Goal: Transaction & Acquisition: Purchase product/service

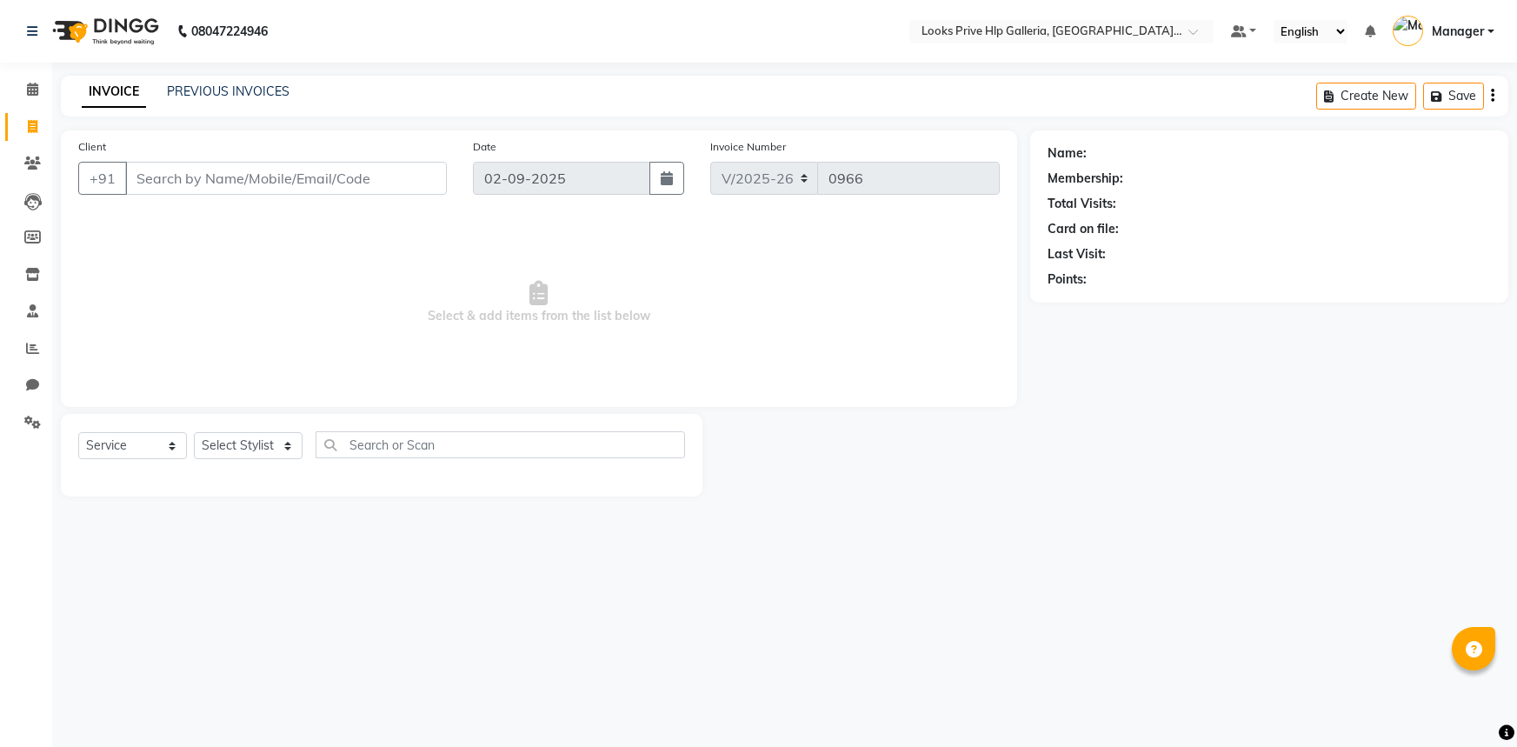
select select "7937"
select select "service"
click at [1072, 524] on div "08047224946 Select Location × Looks Prive Hlp Galleria, [GEOGRAPHIC_DATA], [GEO…" at bounding box center [758, 373] width 1517 height 747
click at [151, 171] on input "Client" at bounding box center [286, 178] width 322 height 33
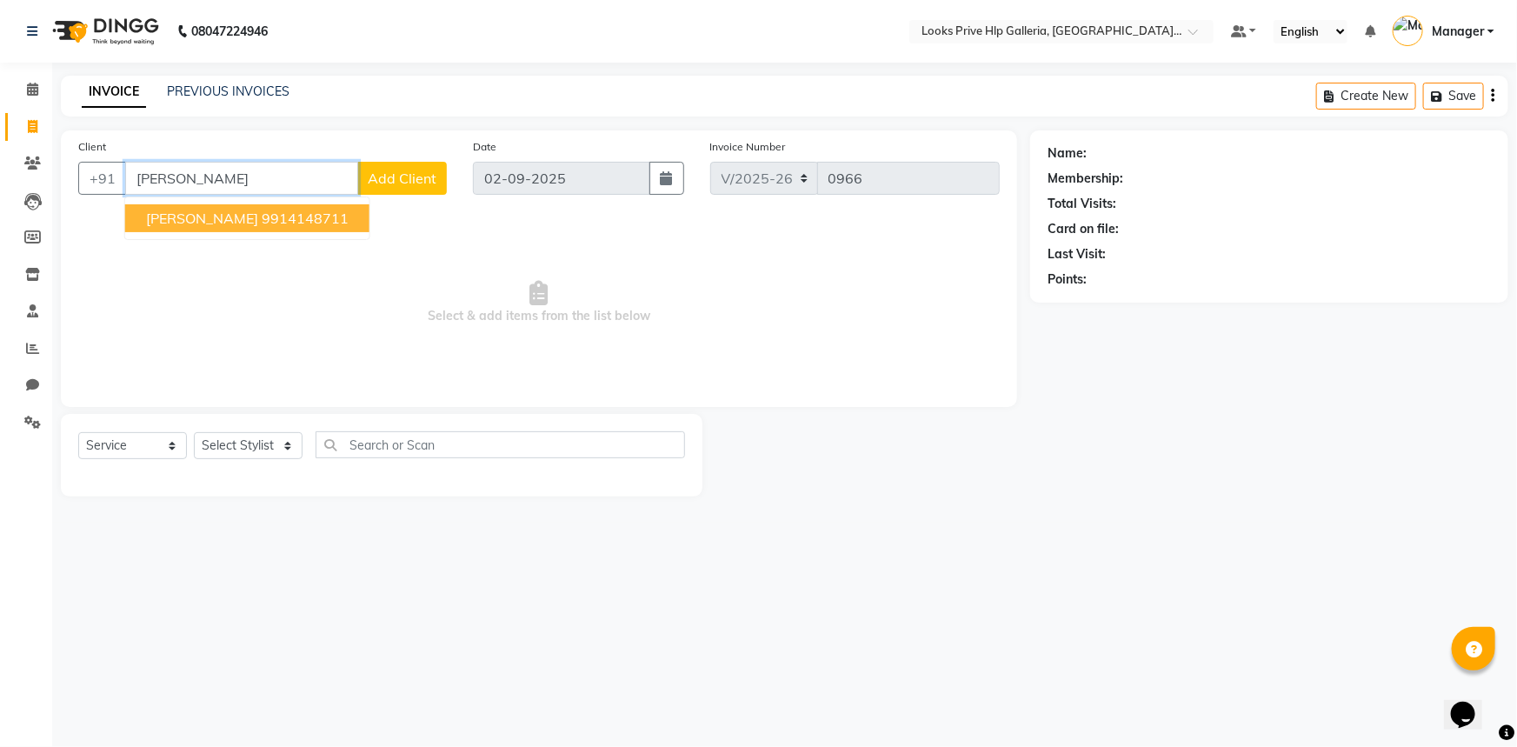
click at [246, 214] on span "[PERSON_NAME]" at bounding box center [202, 217] width 112 height 17
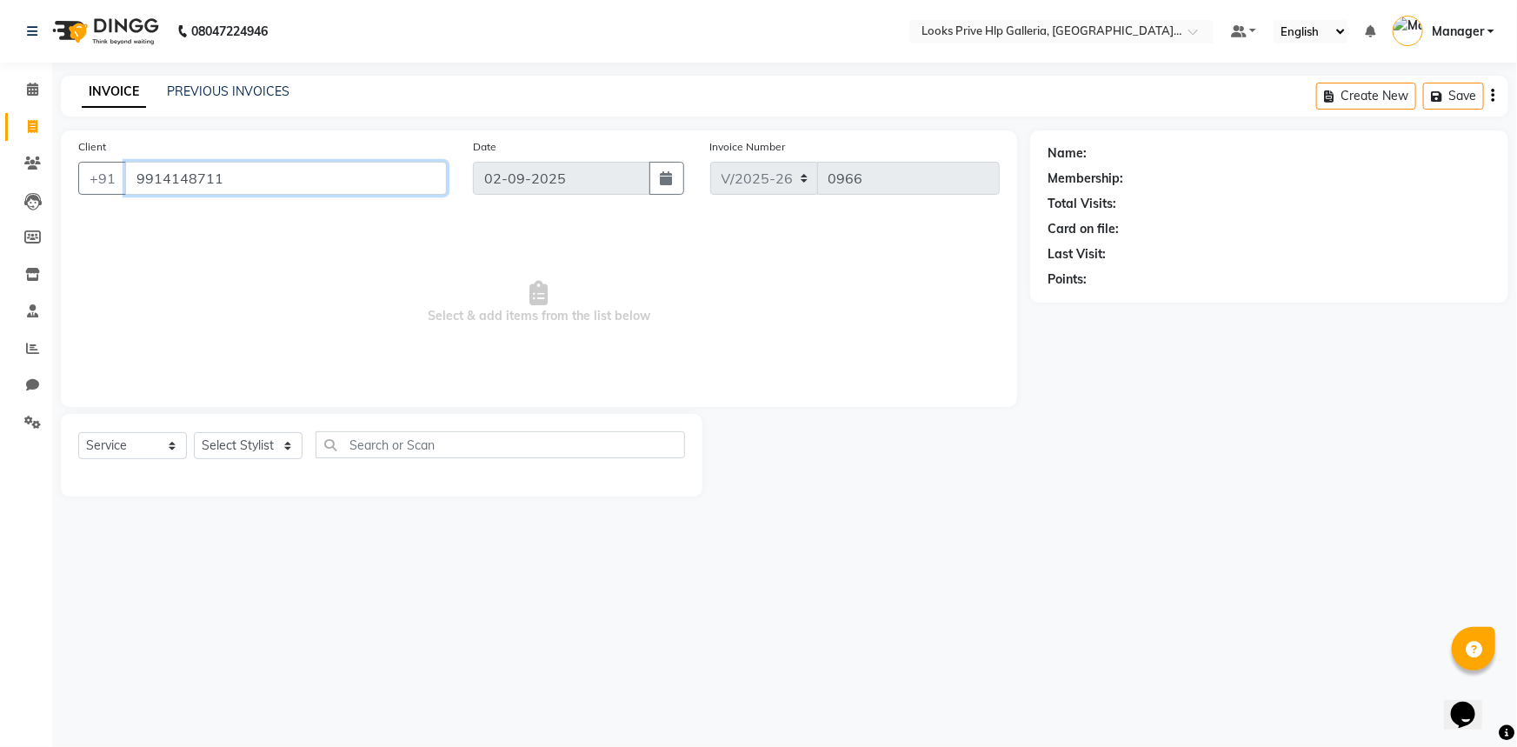
type input "9914148711"
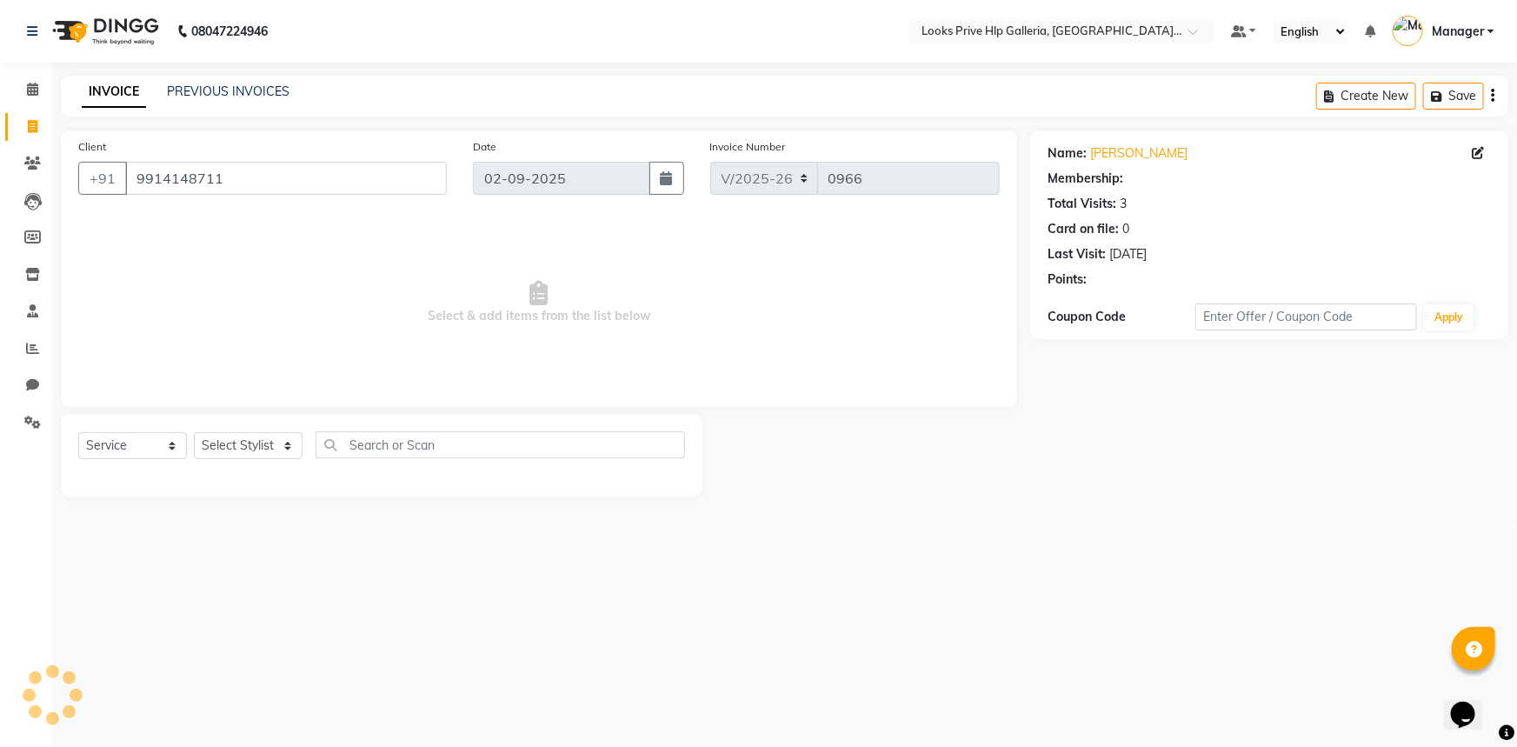
select select "1: Object"
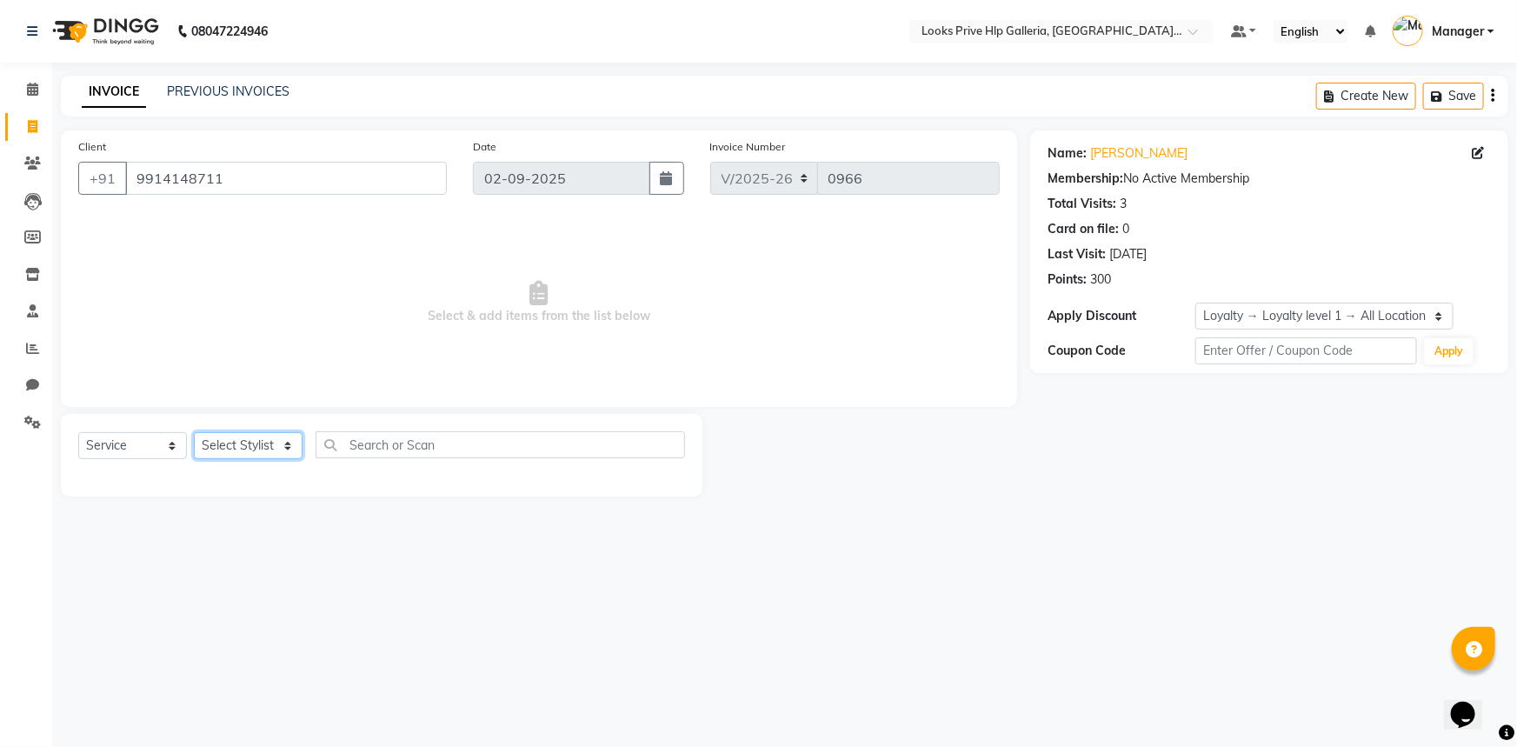
click at [216, 440] on select "Select Stylist [PERSON_NAME] Counter_Sales Gourav_pdct Gurdeep_Nails+MKP Manage…" at bounding box center [248, 445] width 109 height 27
select select "71870"
click at [194, 432] on select "Select Stylist [PERSON_NAME] Counter_Sales Gourav_pdct Gurdeep_Nails+MKP Manage…" at bounding box center [248, 445] width 109 height 27
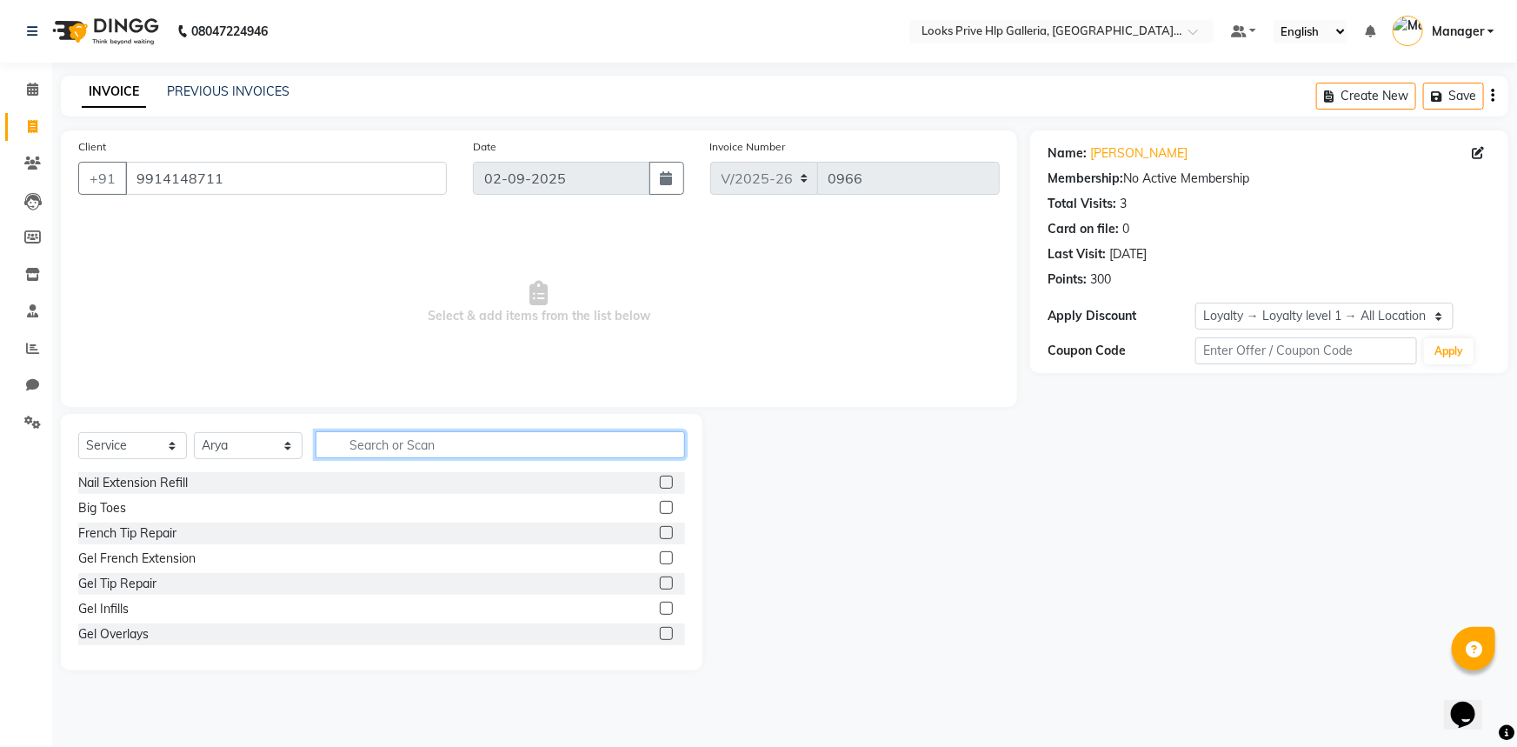
click at [515, 449] on input "text" at bounding box center [500, 444] width 369 height 27
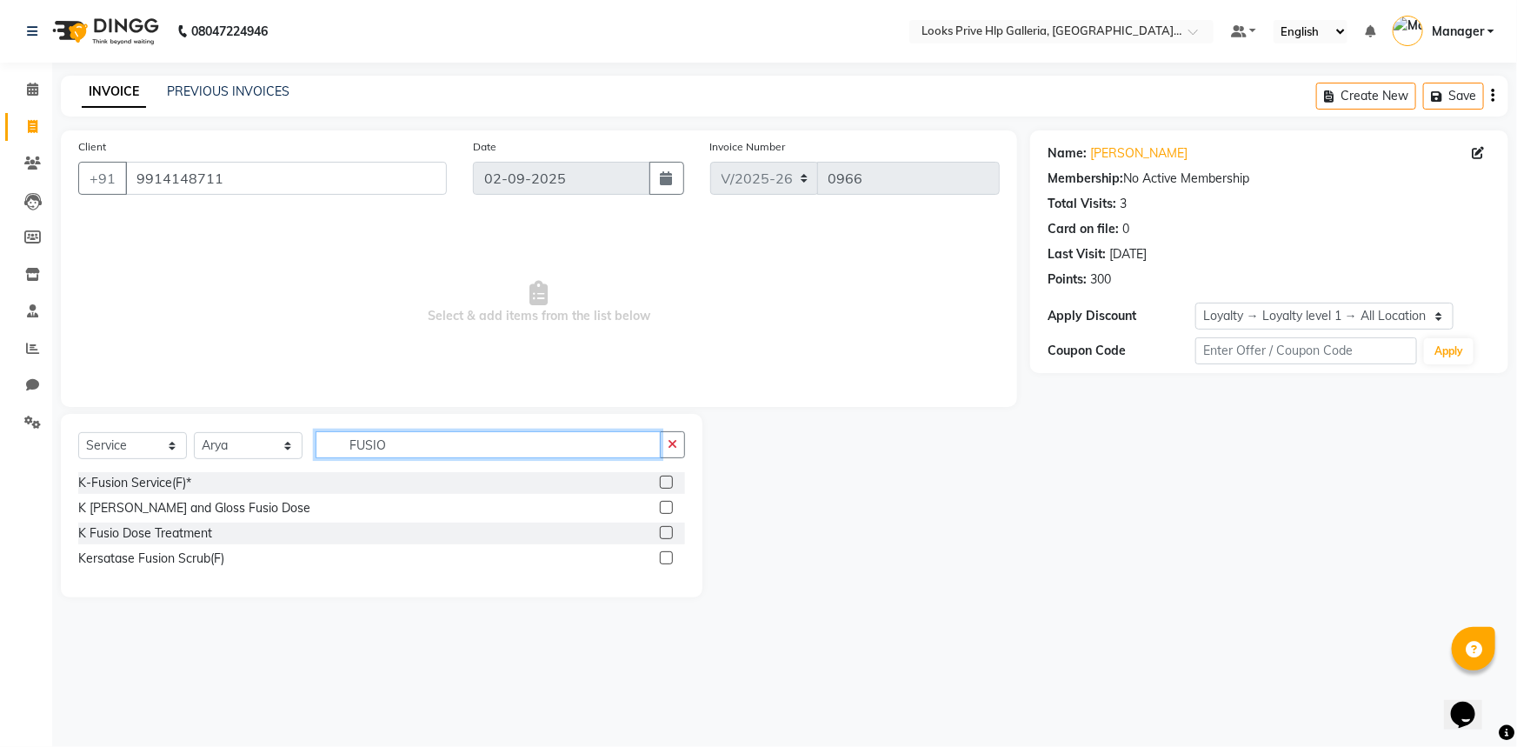
type input "FUSIO"
click at [664, 484] on label at bounding box center [666, 481] width 13 height 13
click at [664, 484] on input "checkbox" at bounding box center [665, 482] width 11 height 11
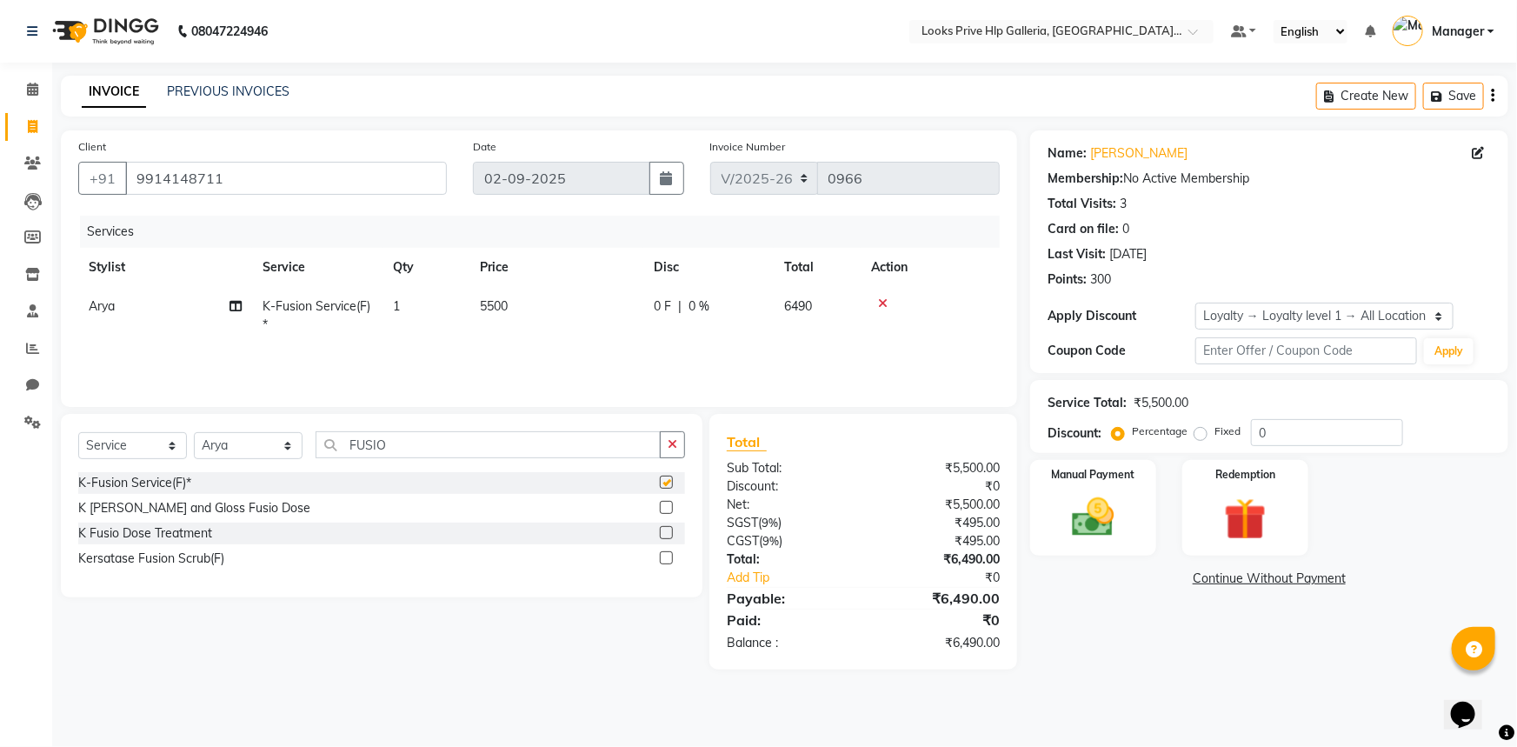
checkbox input "false"
click at [495, 301] on span "5500" at bounding box center [494, 306] width 28 height 16
select select "71870"
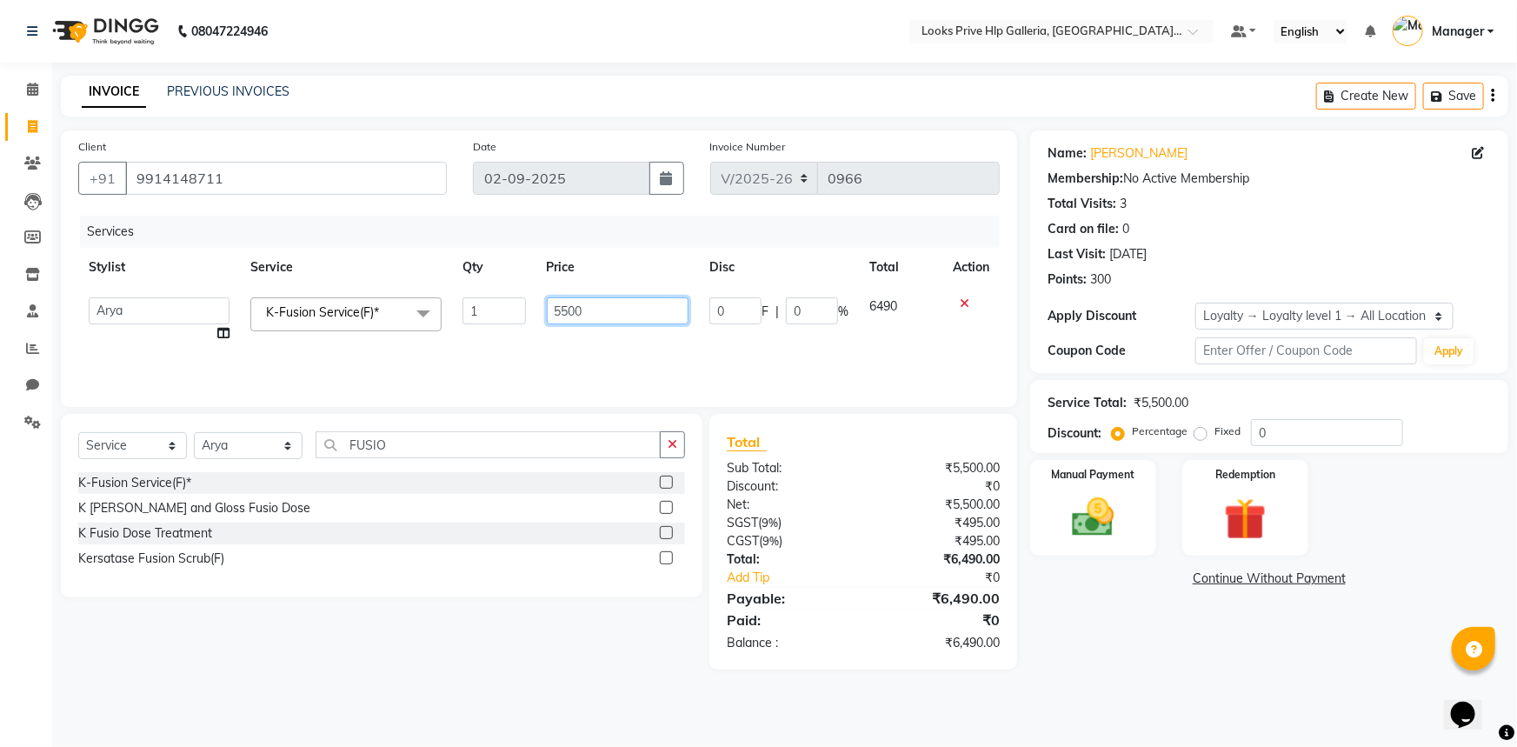
drag, startPoint x: 432, startPoint y: 296, endPoint x: 402, endPoint y: 294, distance: 29.6
click at [402, 294] on tr "[PERSON_NAME] Counter_Sales Gourav_pdct Gurdeep_Nails+MKP Manager Mani_chauhan …" at bounding box center [538, 320] width 921 height 66
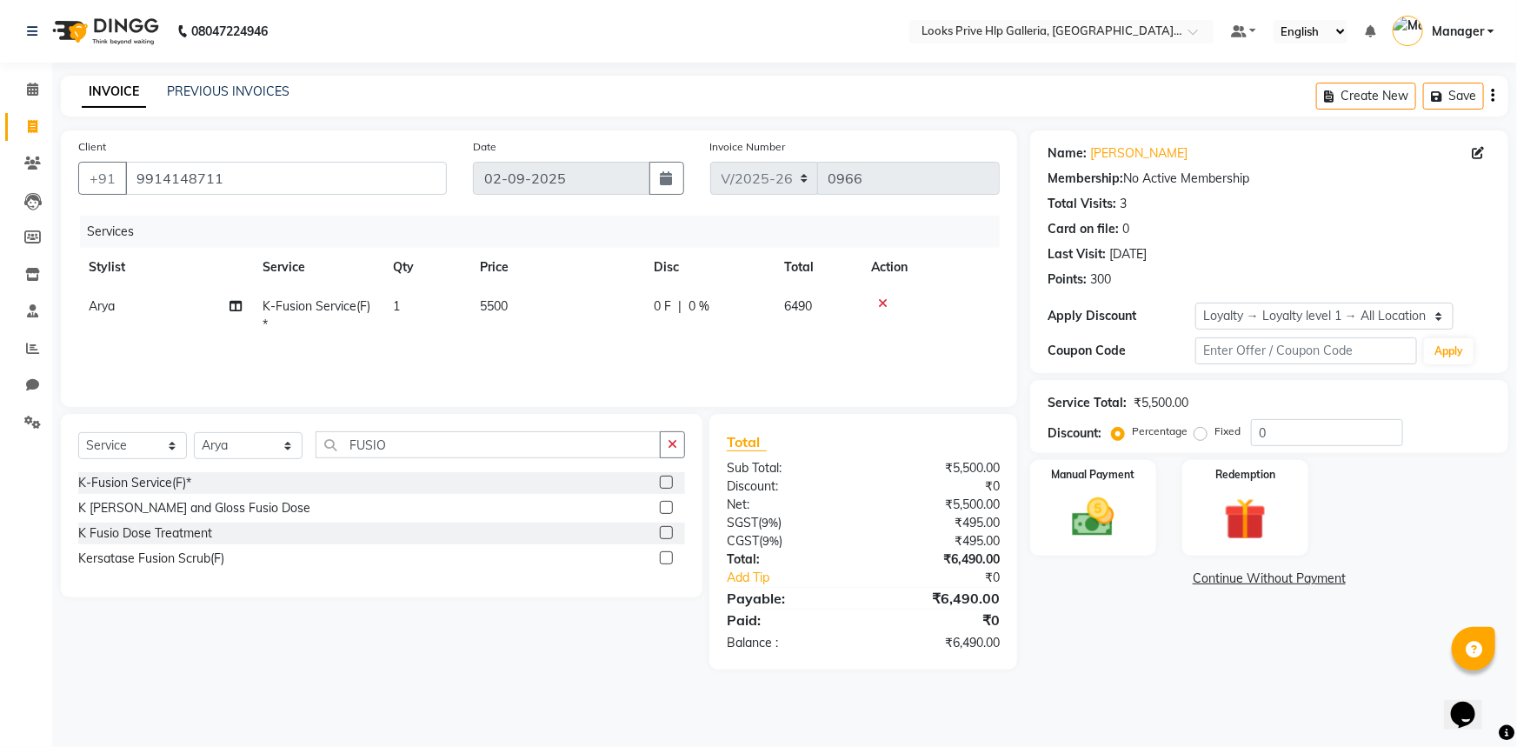
click at [965, 293] on td at bounding box center [930, 315] width 139 height 57
click at [666, 529] on label at bounding box center [666, 532] width 13 height 13
click at [666, 529] on input "checkbox" at bounding box center [665, 533] width 11 height 11
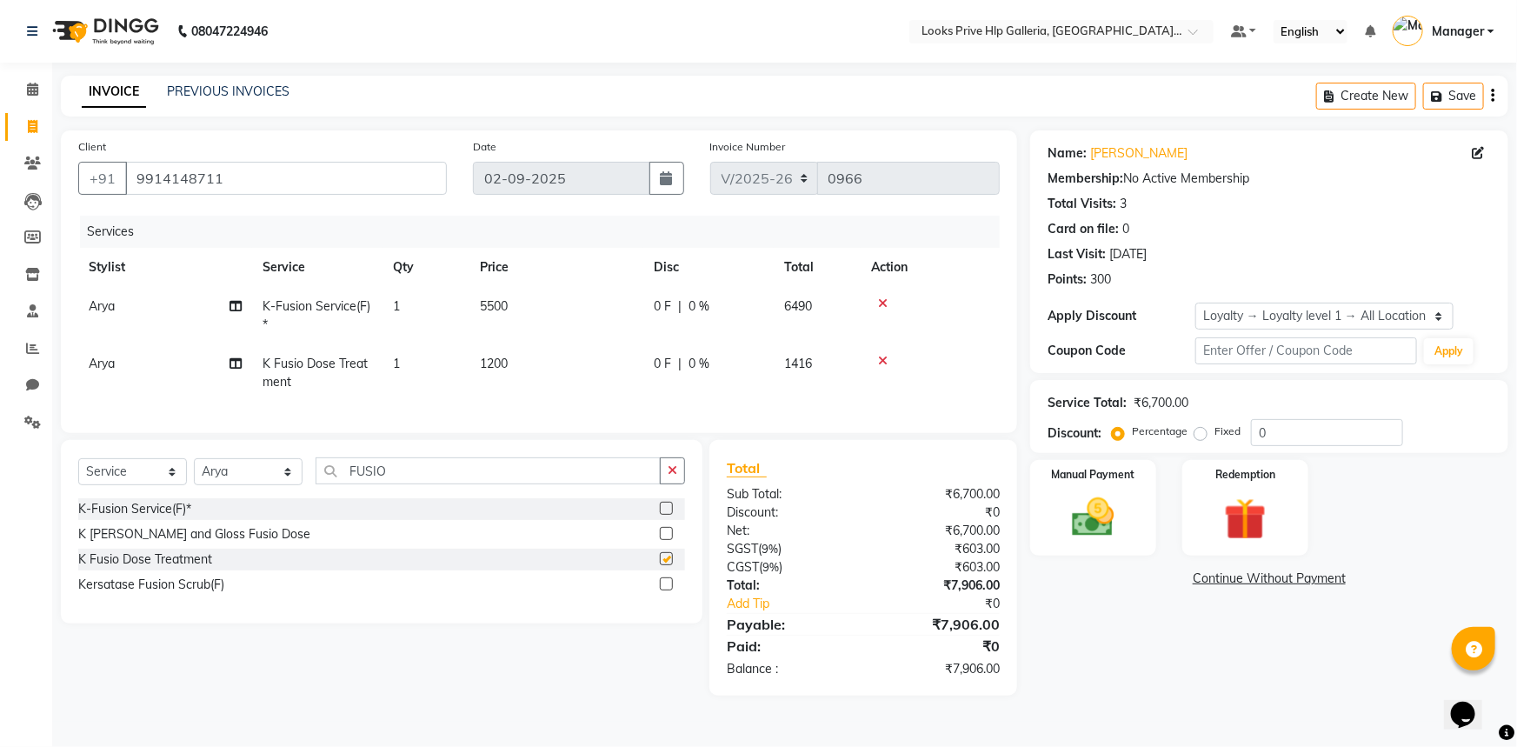
checkbox input "false"
click at [882, 300] on icon at bounding box center [883, 303] width 10 height 12
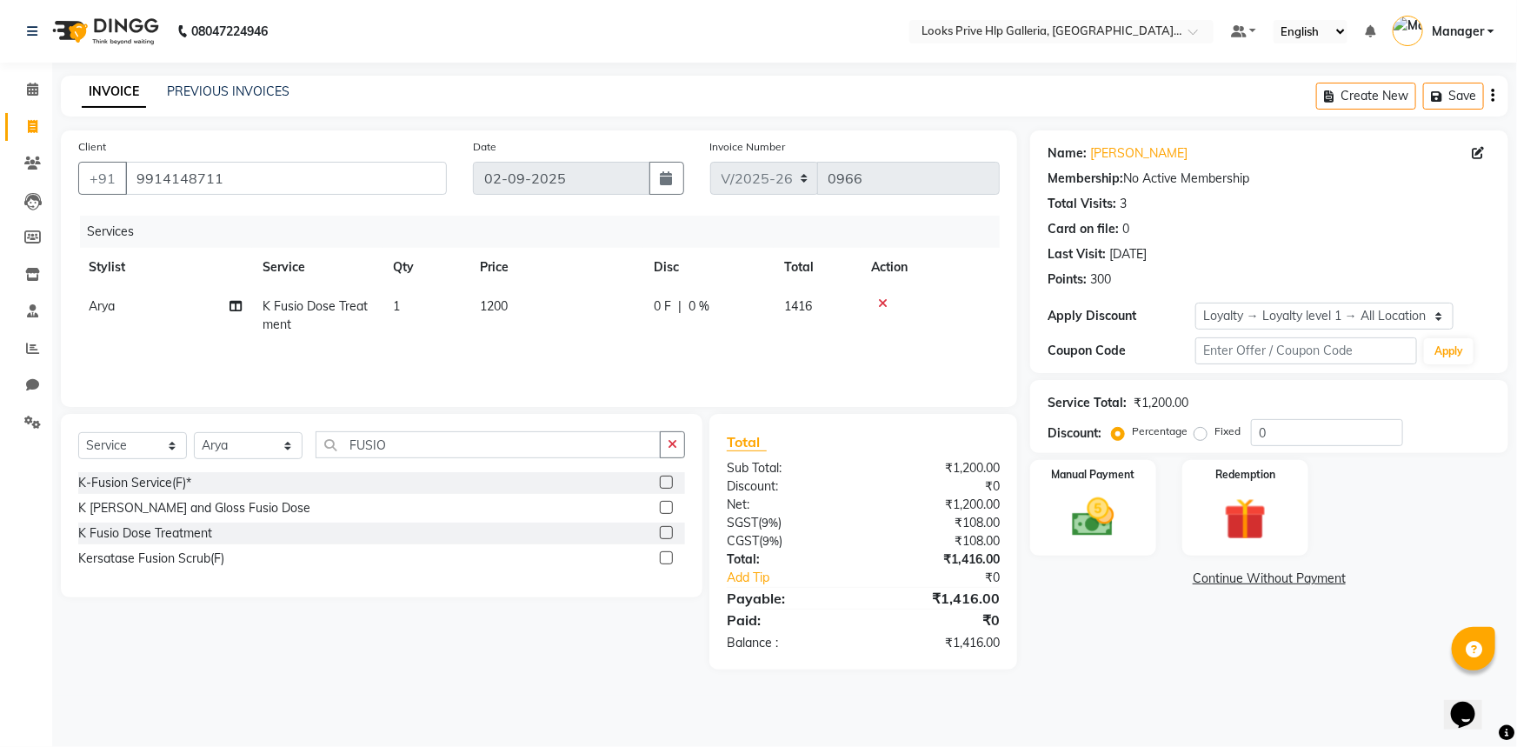
click at [504, 302] on span "1200" at bounding box center [494, 306] width 28 height 16
select select "71870"
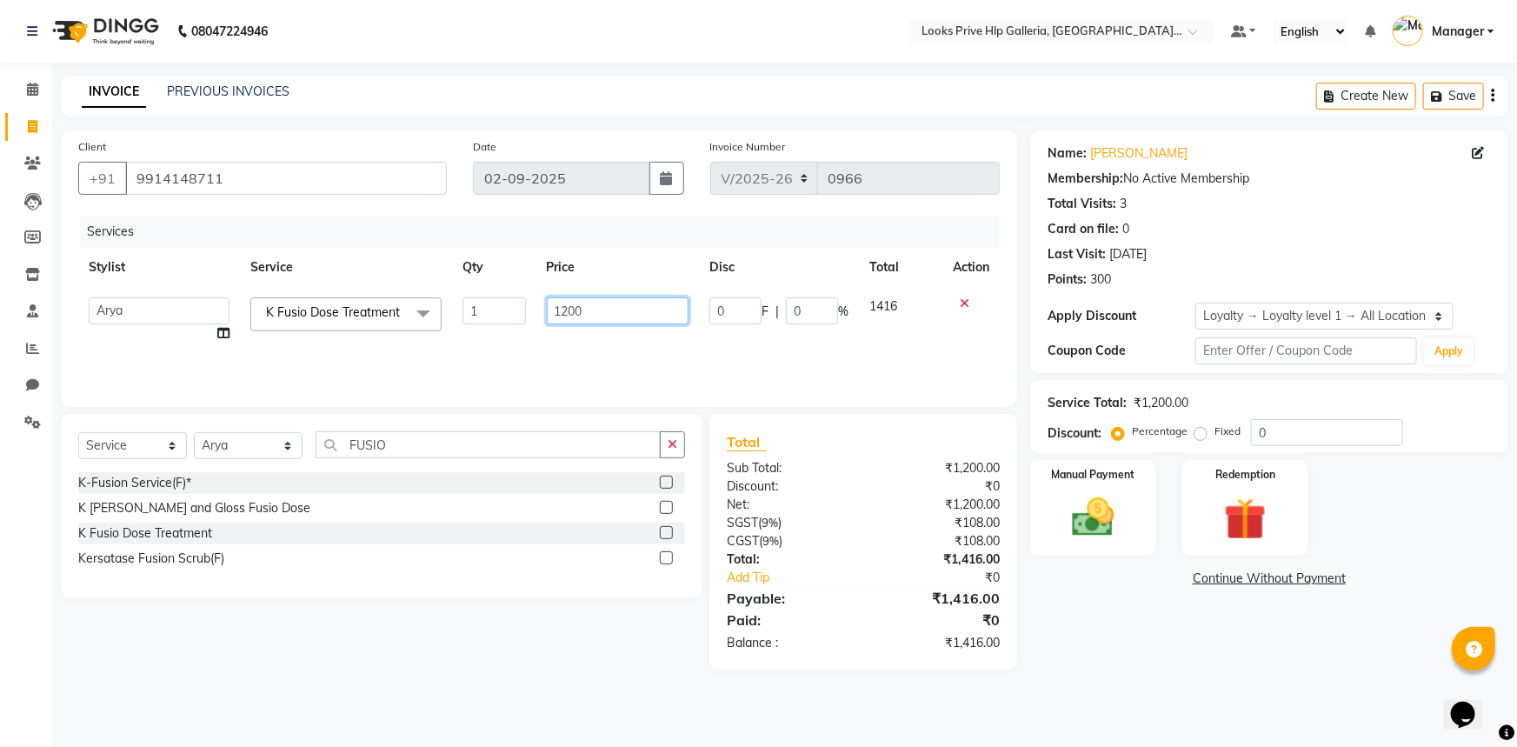
drag, startPoint x: 609, startPoint y: 309, endPoint x: 391, endPoint y: 289, distance: 219.2
click at [389, 278] on table "Stylist Service Qty Price Disc Total Action [PERSON_NAME] Counter_Sales Gourav_…" at bounding box center [538, 300] width 921 height 105
type input "2100"
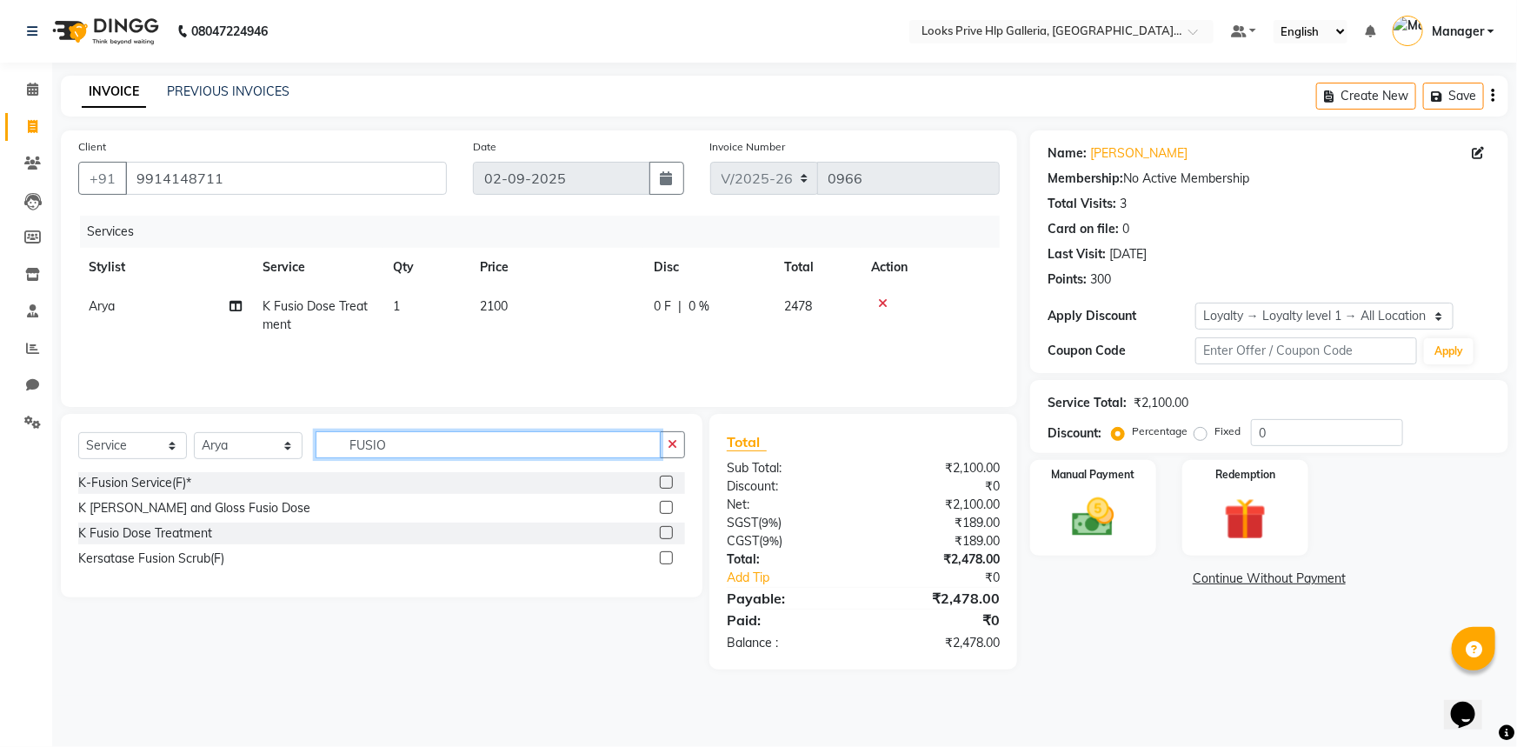
drag, startPoint x: 402, startPoint y: 440, endPoint x: 583, endPoint y: 485, distance: 186.4
click at [429, 447] on input "FUSIO" at bounding box center [488, 444] width 345 height 27
click at [680, 447] on button "button" at bounding box center [672, 444] width 25 height 27
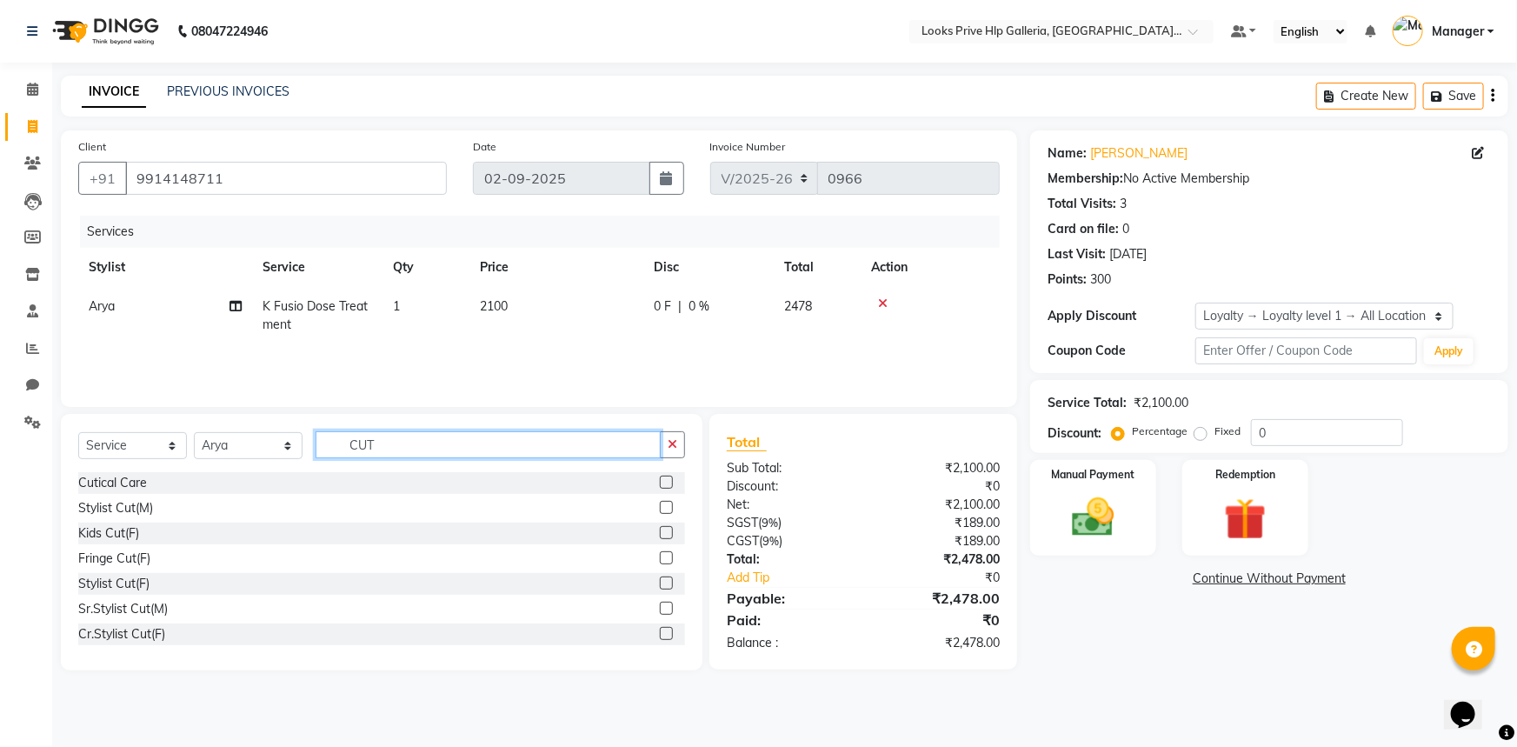
type input "CUT"
drag, startPoint x: 655, startPoint y: 635, endPoint x: 642, endPoint y: 609, distance: 28.4
click at [660, 633] on label at bounding box center [666, 633] width 13 height 13
click at [660, 633] on input "checkbox" at bounding box center [665, 633] width 11 height 11
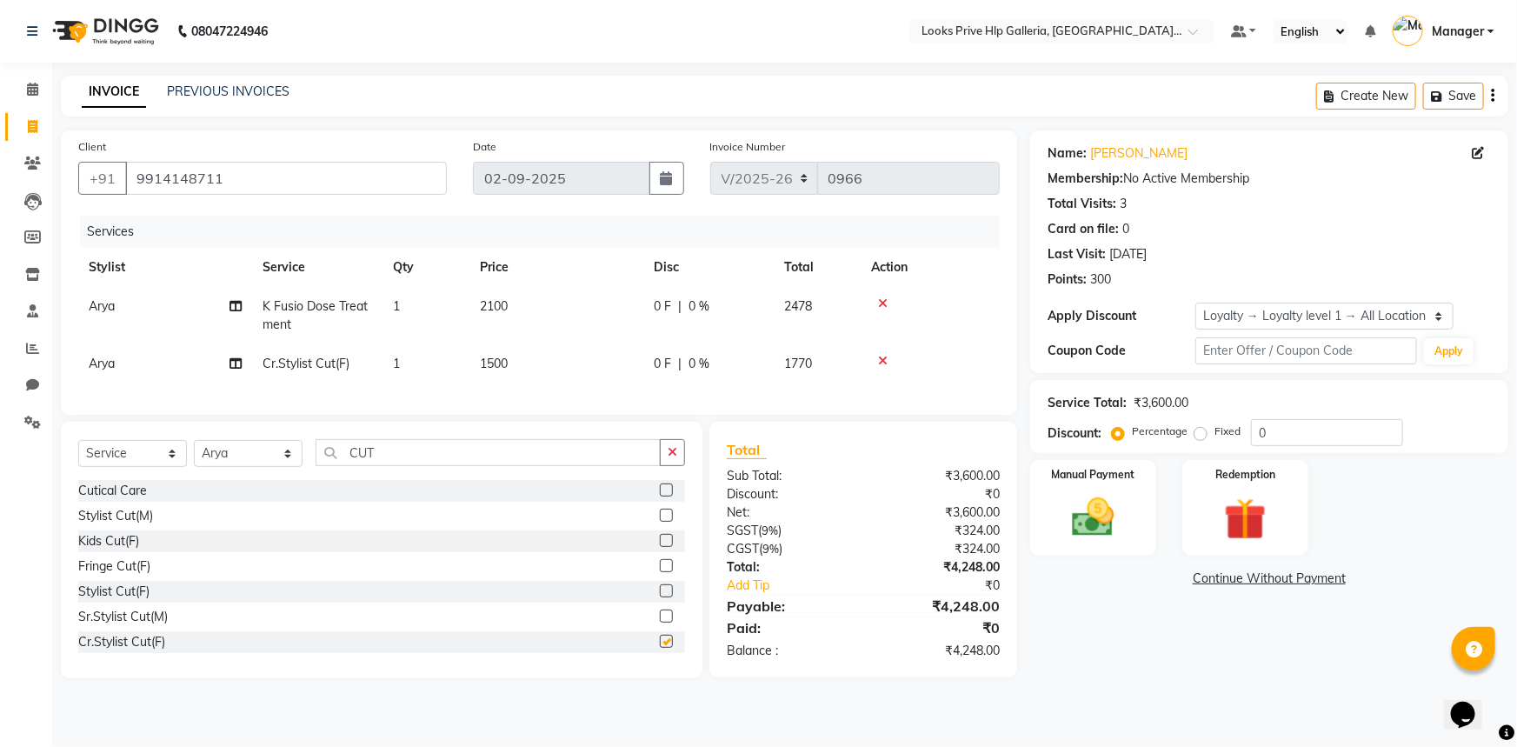
checkbox input "false"
click at [522, 367] on td "1500" at bounding box center [556, 363] width 174 height 39
select select "71870"
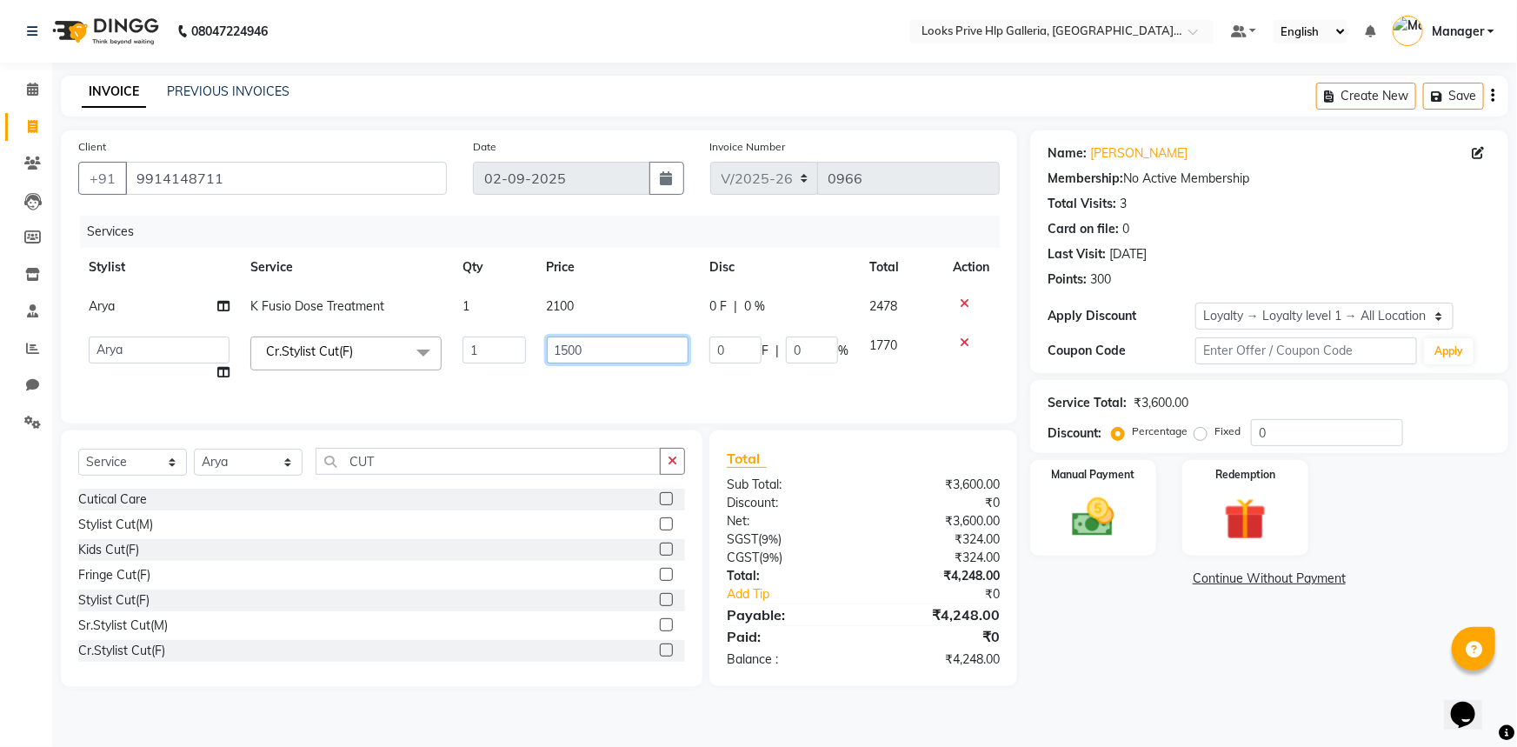
drag, startPoint x: 580, startPoint y: 353, endPoint x: 390, endPoint y: 357, distance: 189.5
click at [390, 357] on tr "[PERSON_NAME] Counter_Sales Gourav_pdct Gurdeep_Nails+MKP Manager [PERSON_NAME]…" at bounding box center [538, 359] width 921 height 66
type input "1000"
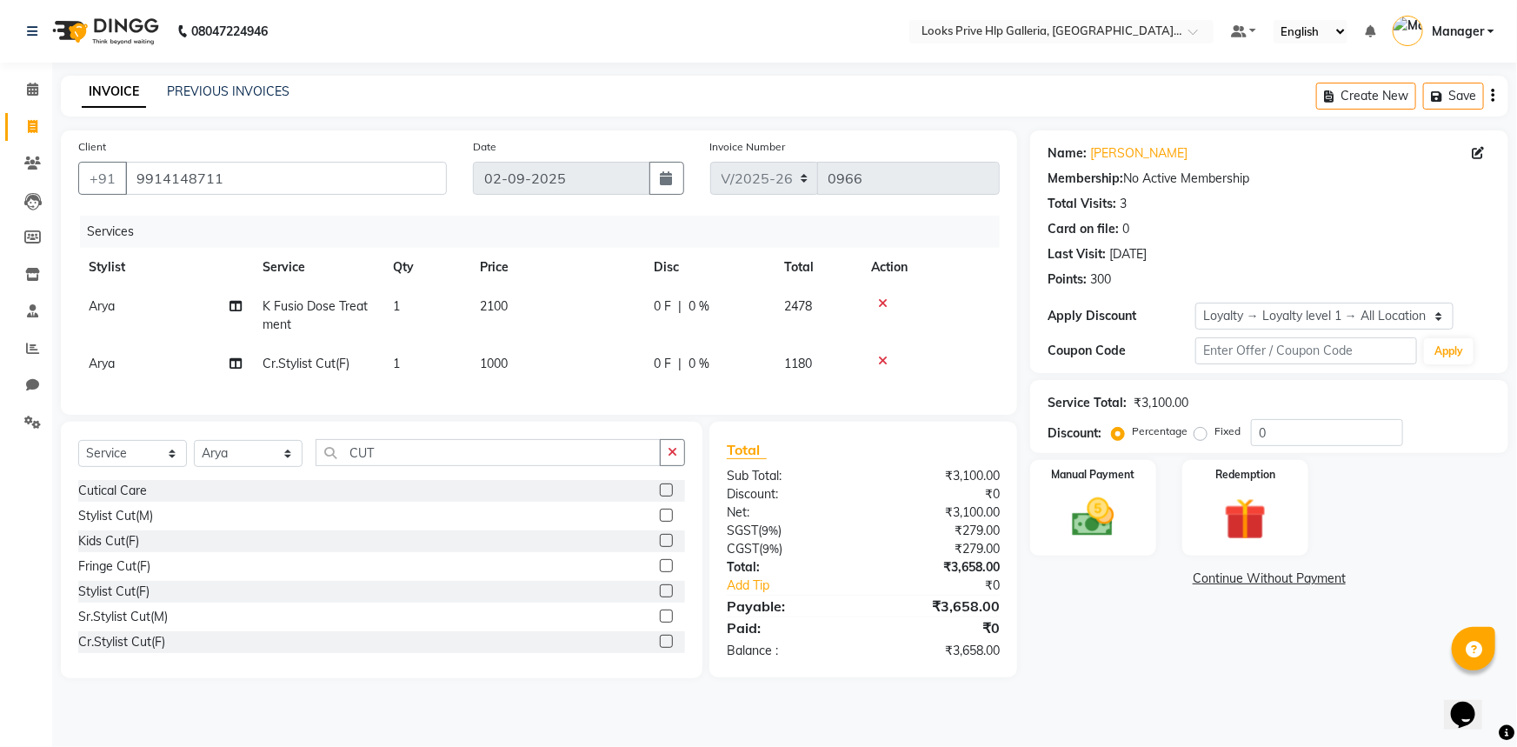
click at [1042, 648] on div "Name: [PERSON_NAME] Membership: No Active Membership Total Visits: 3 Card on fi…" at bounding box center [1275, 404] width 491 height 548
click at [503, 355] on td "1000" at bounding box center [556, 363] width 174 height 39
select select "71870"
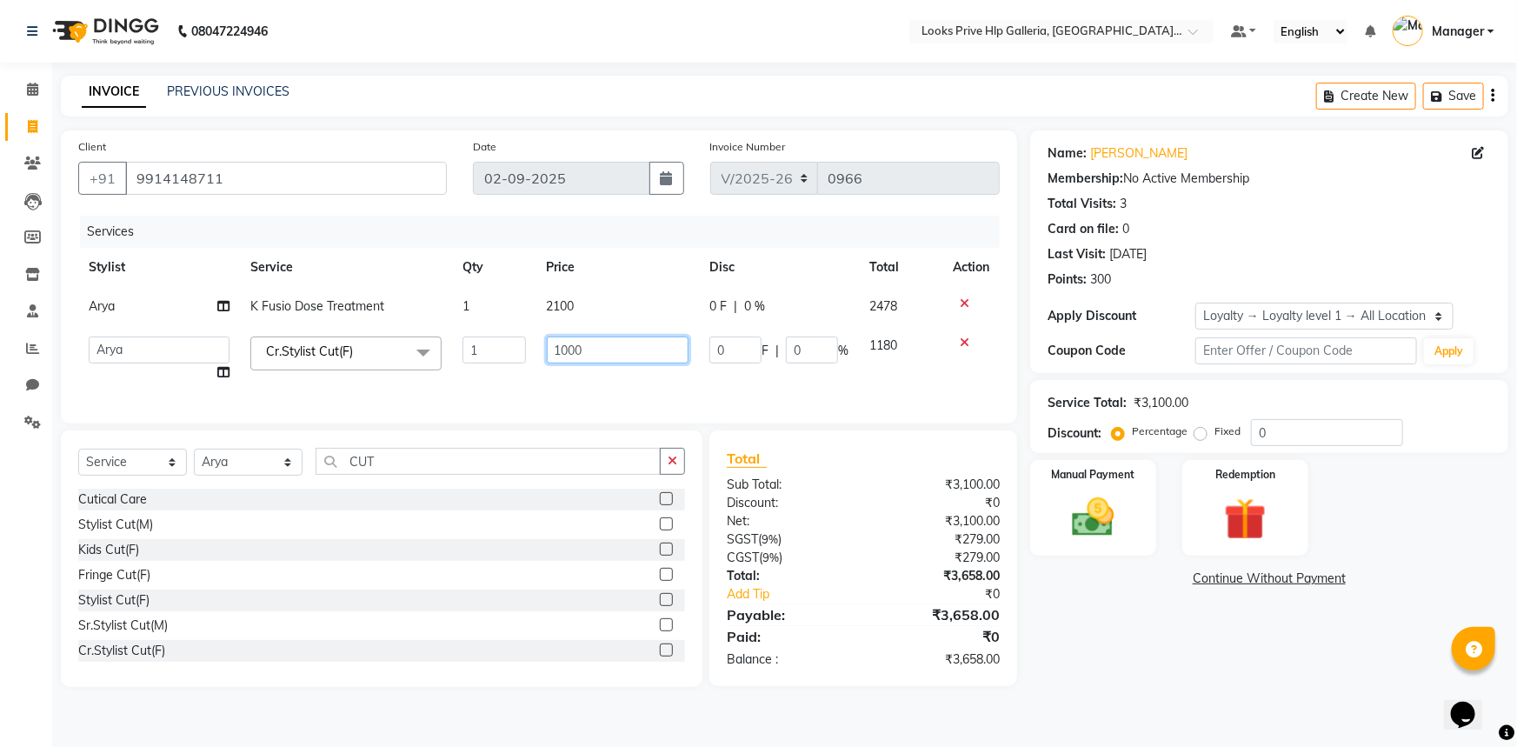
click at [567, 343] on input "1000" at bounding box center [618, 349] width 143 height 27
type input "1500"
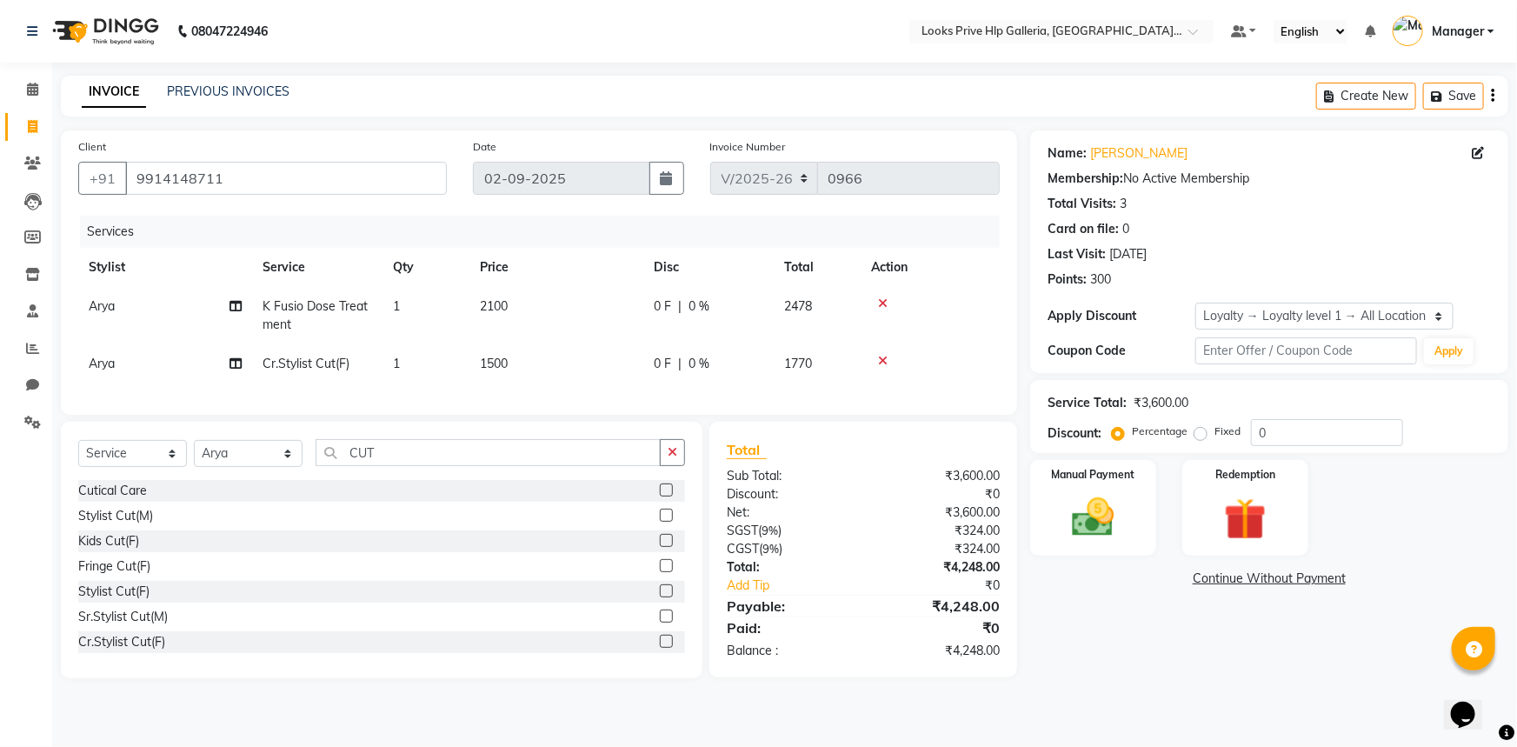
click at [1143, 629] on div "Name: [PERSON_NAME] Membership: No Active Membership Total Visits: 3 Card on fi…" at bounding box center [1275, 404] width 491 height 548
click at [1080, 515] on img at bounding box center [1093, 517] width 71 height 50
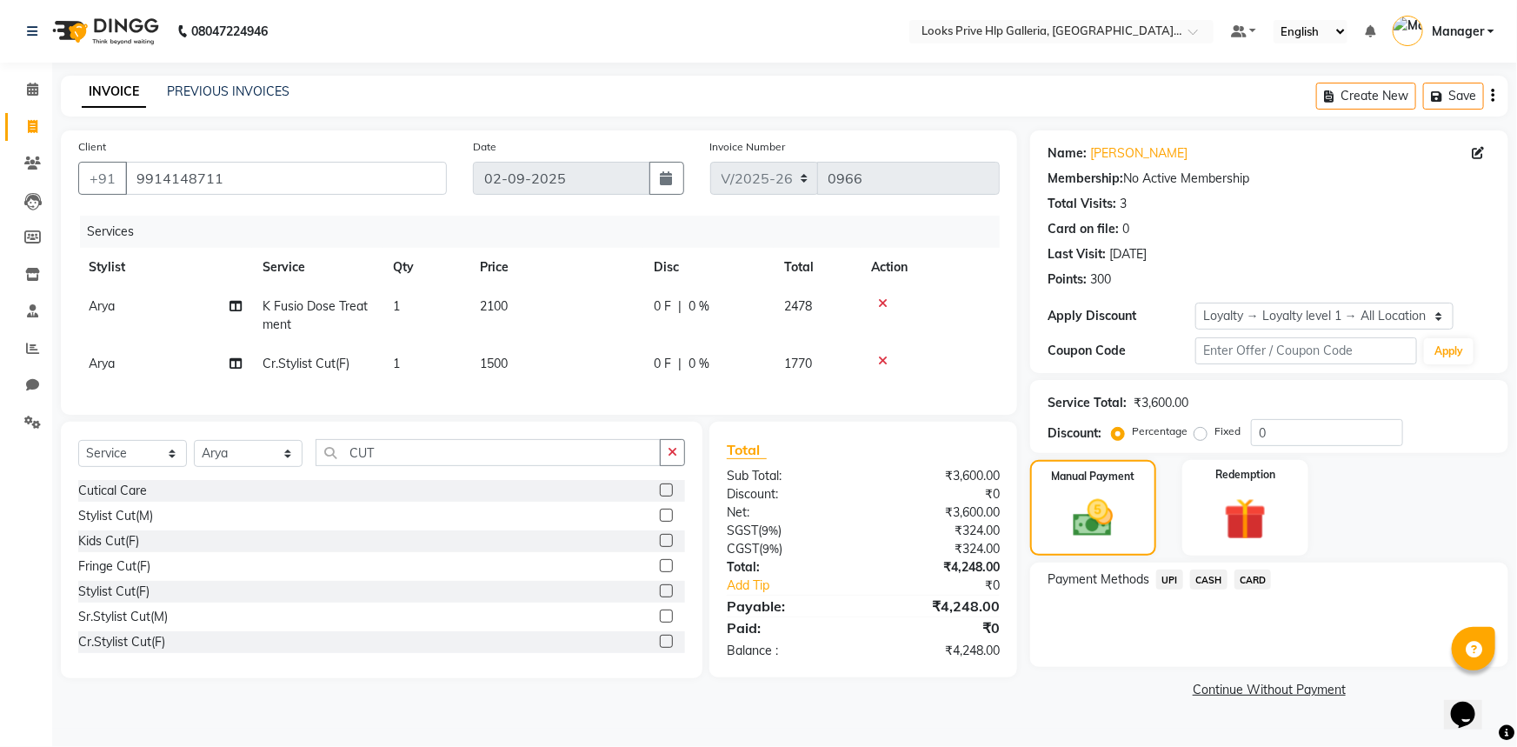
click at [1202, 580] on span "CASH" at bounding box center [1208, 579] width 37 height 20
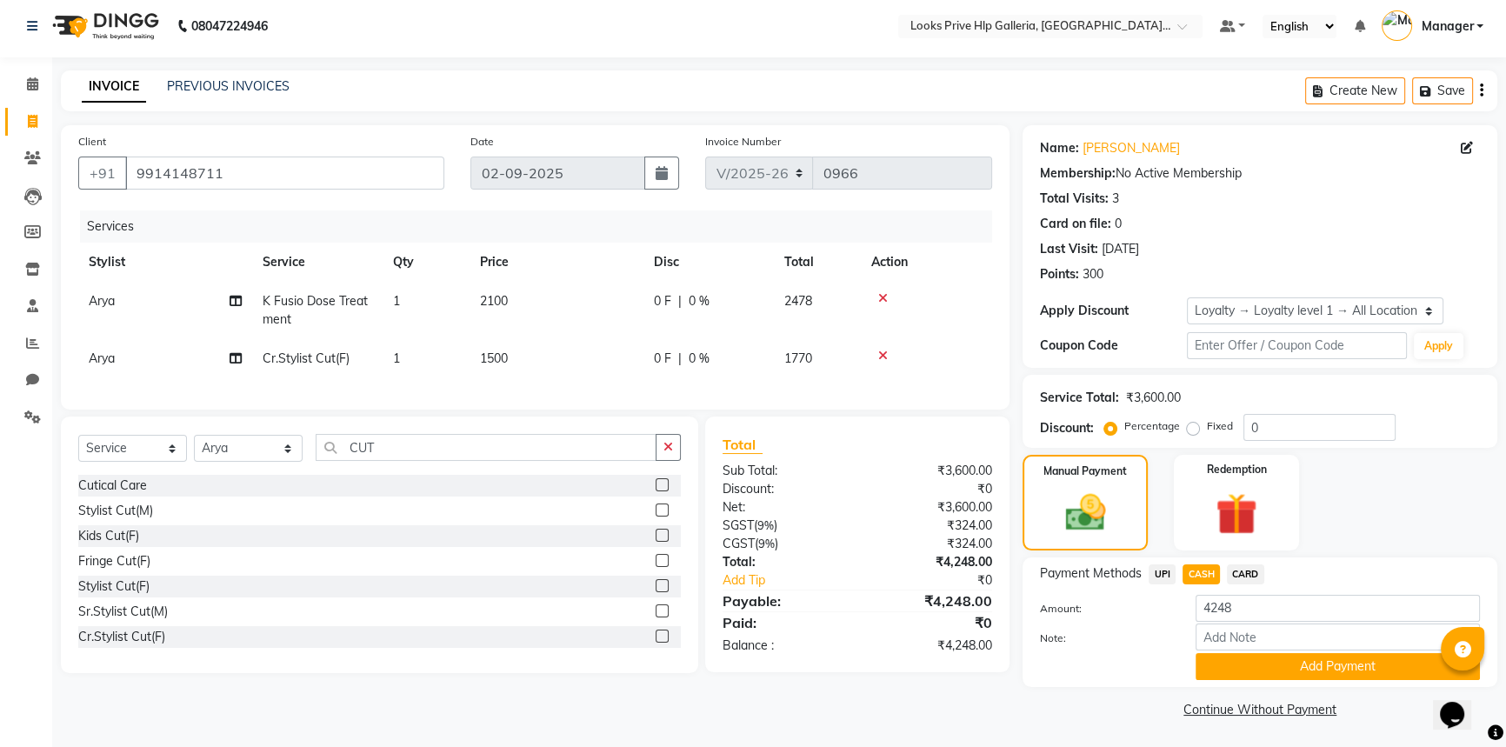
scroll to position [6, 0]
click at [1294, 653] on button "Add Payment" at bounding box center [1337, 665] width 284 height 27
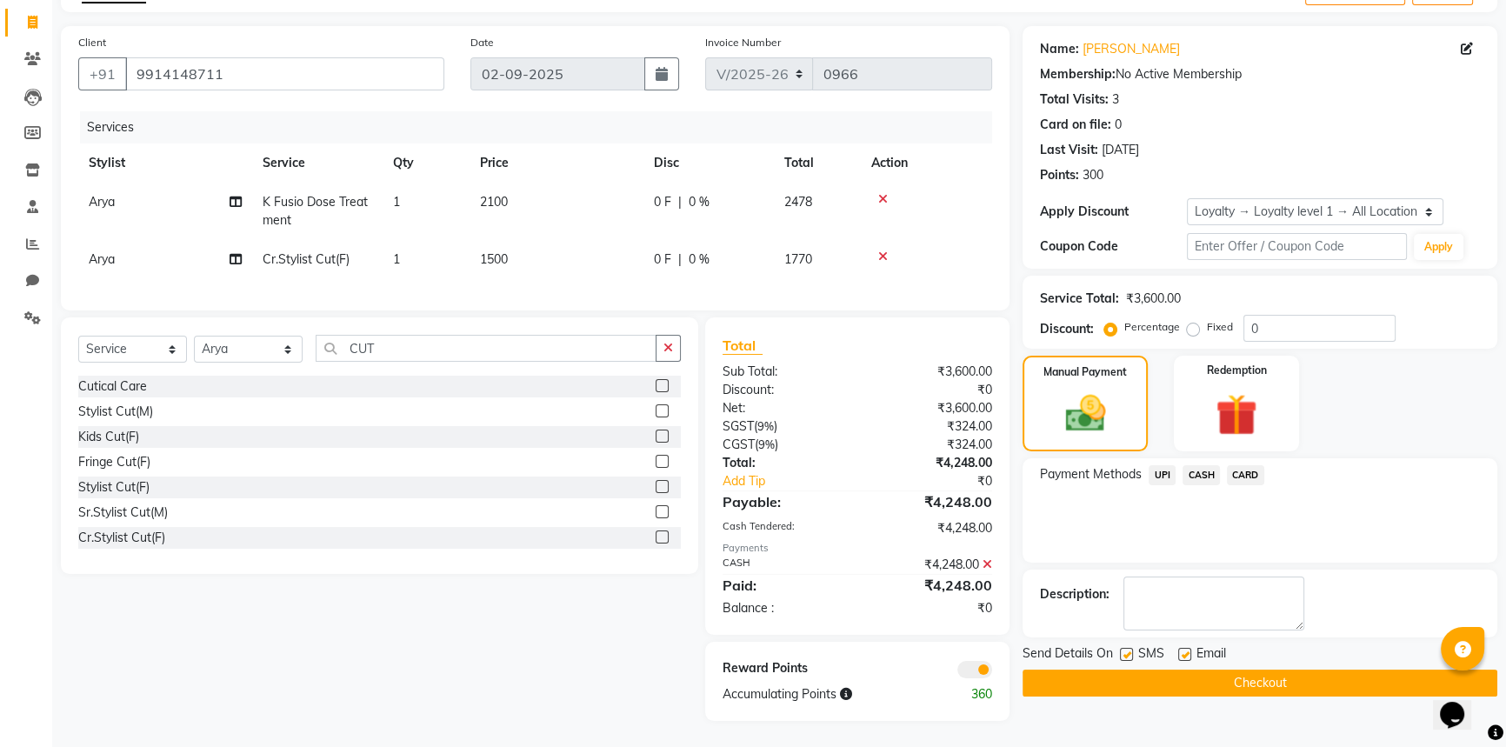
scroll to position [116, 0]
click at [1214, 669] on button "Checkout" at bounding box center [1259, 682] width 475 height 27
